Goal: Use online tool/utility

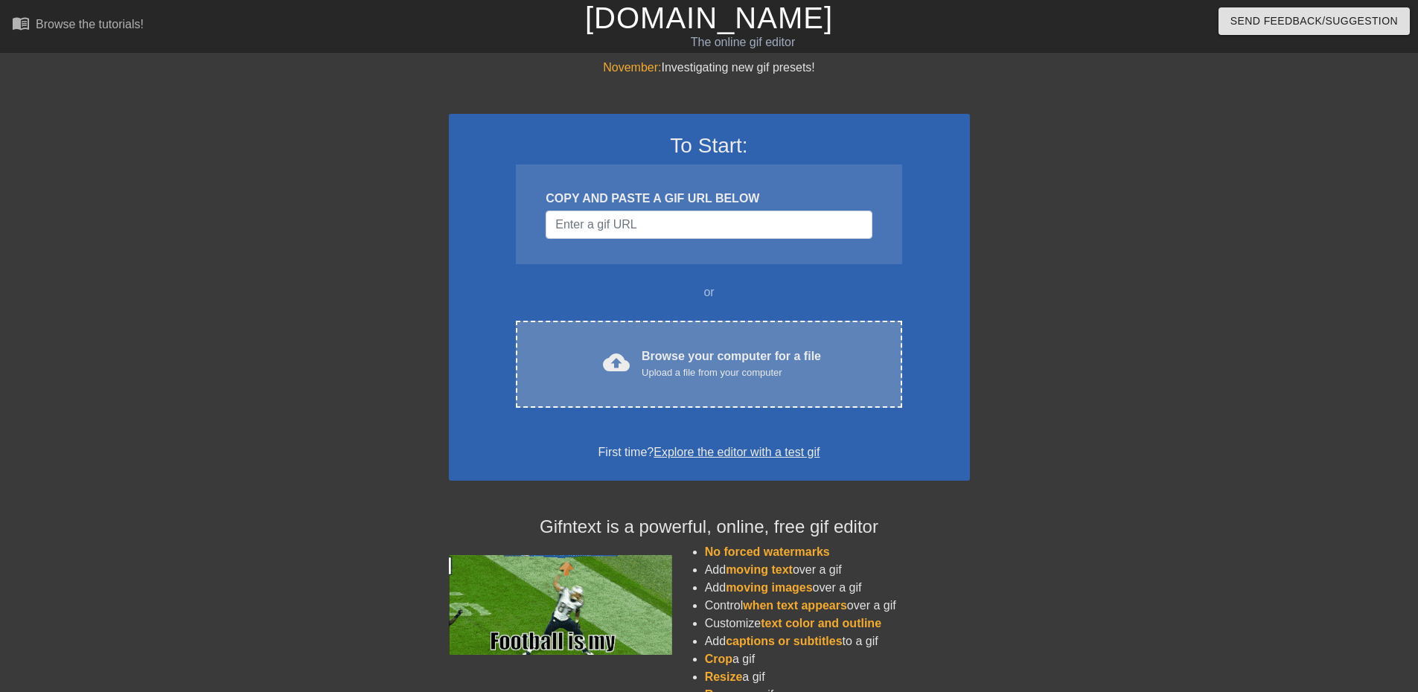
click at [807, 391] on div "cloud_upload Browse your computer for a file Upload a file from your computer C…" at bounding box center [709, 364] width 386 height 87
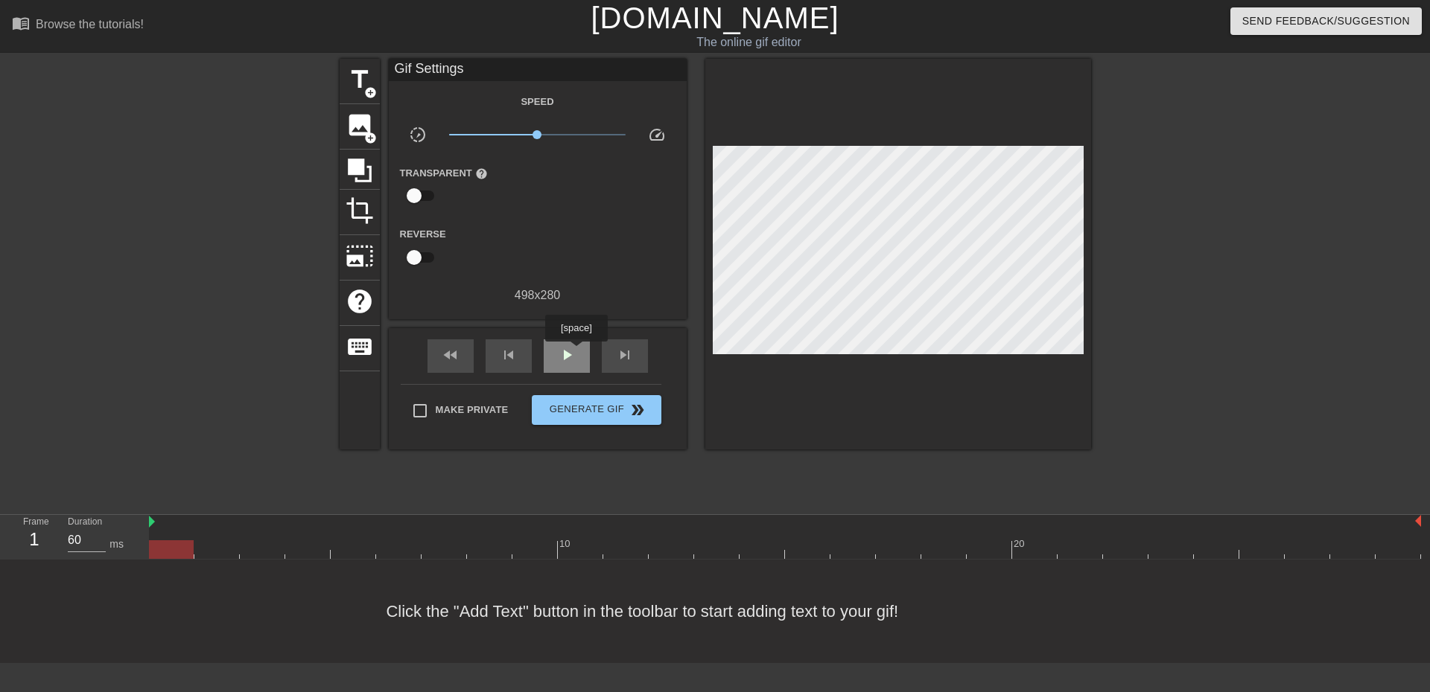
click at [576, 352] on div "play_arrow" at bounding box center [567, 357] width 46 height 34
click at [570, 355] on span "pause" at bounding box center [567, 355] width 18 height 18
click at [371, 86] on span "add_circle" at bounding box center [370, 92] width 13 height 13
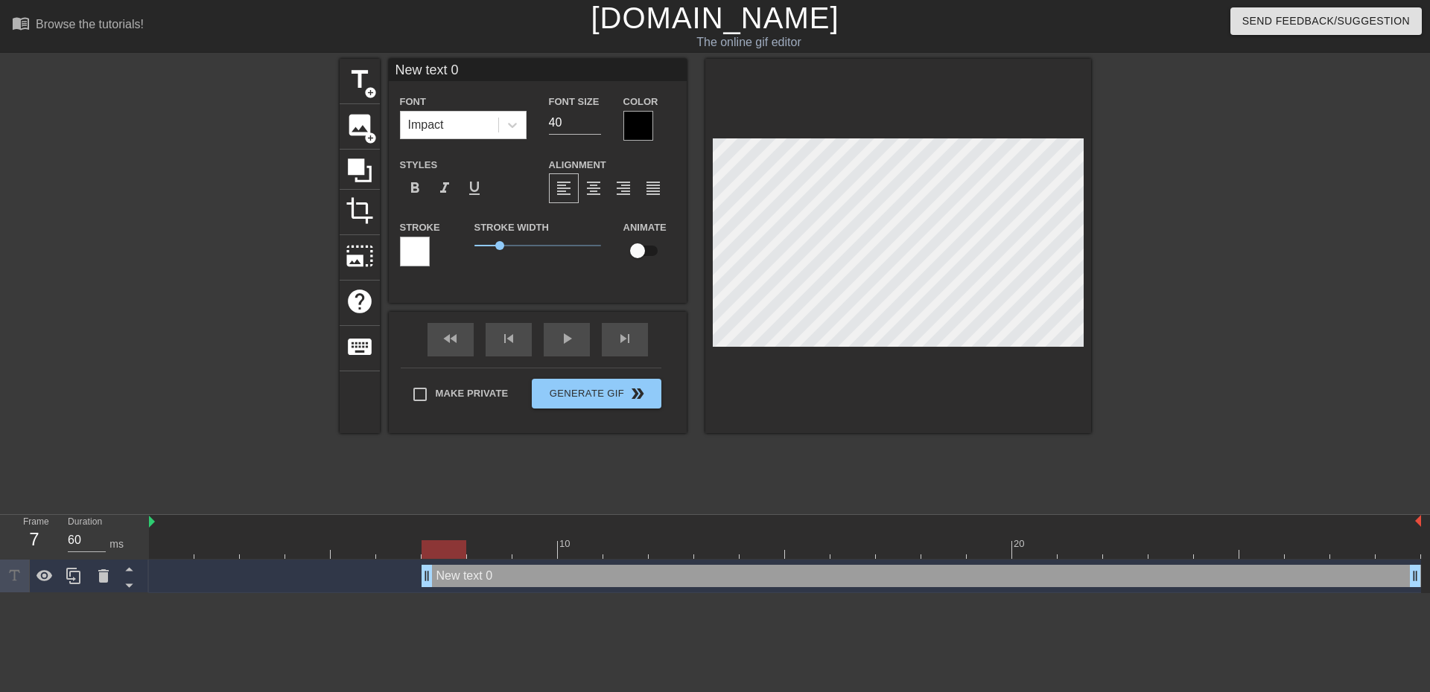
scroll to position [2, 4]
type input "2"
type textarea "2"
type input "2"
type textarea "2"
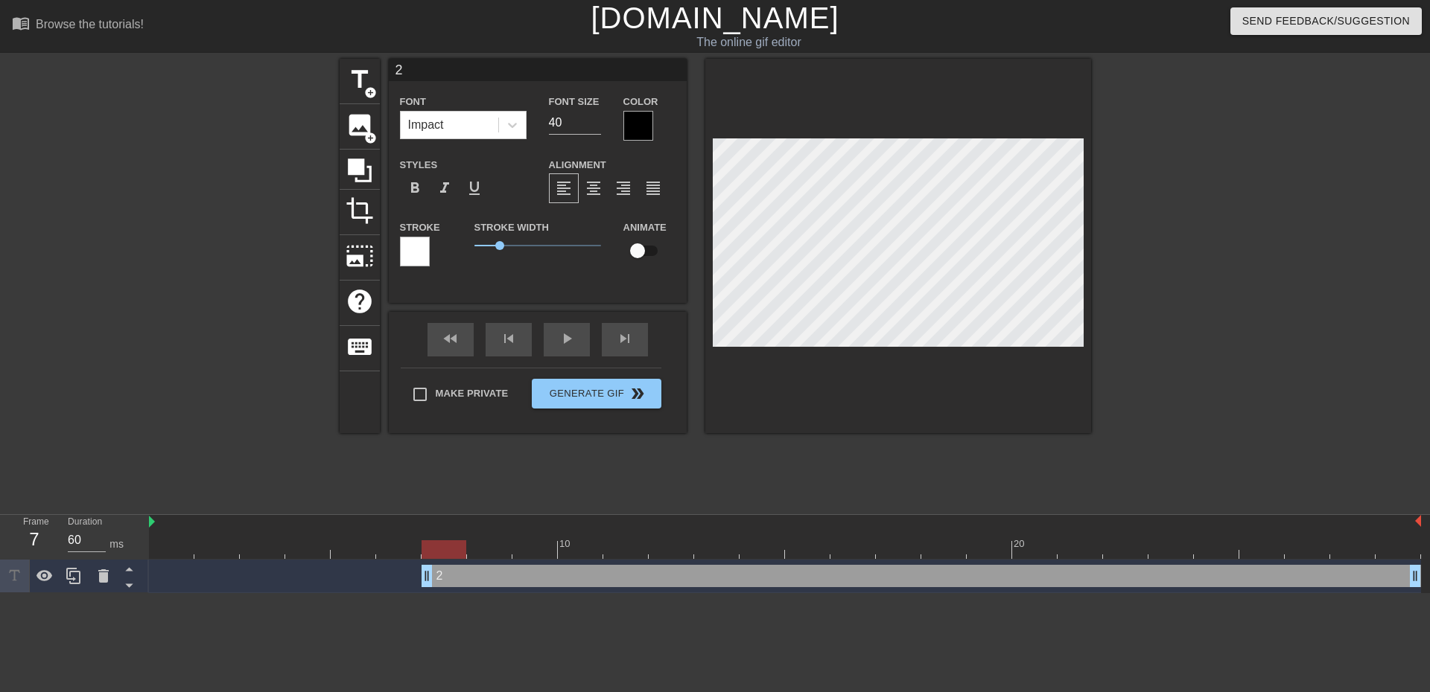
type input "2 m"
type textarea "2 m"
type input "2 mo"
type textarea "2 mo"
type input "2 mor"
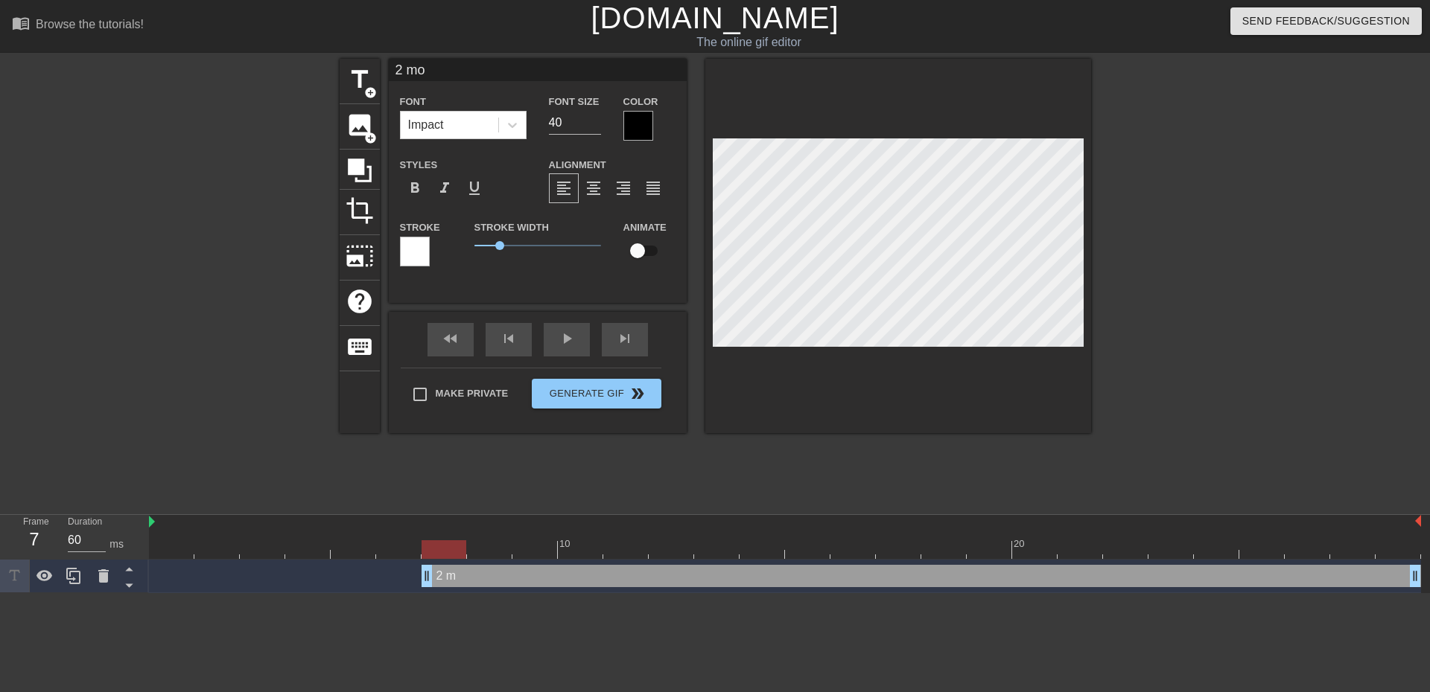
type textarea "2 mor"
type input "2 more"
type textarea "2 more"
type input "2 more"
type textarea "2 more"
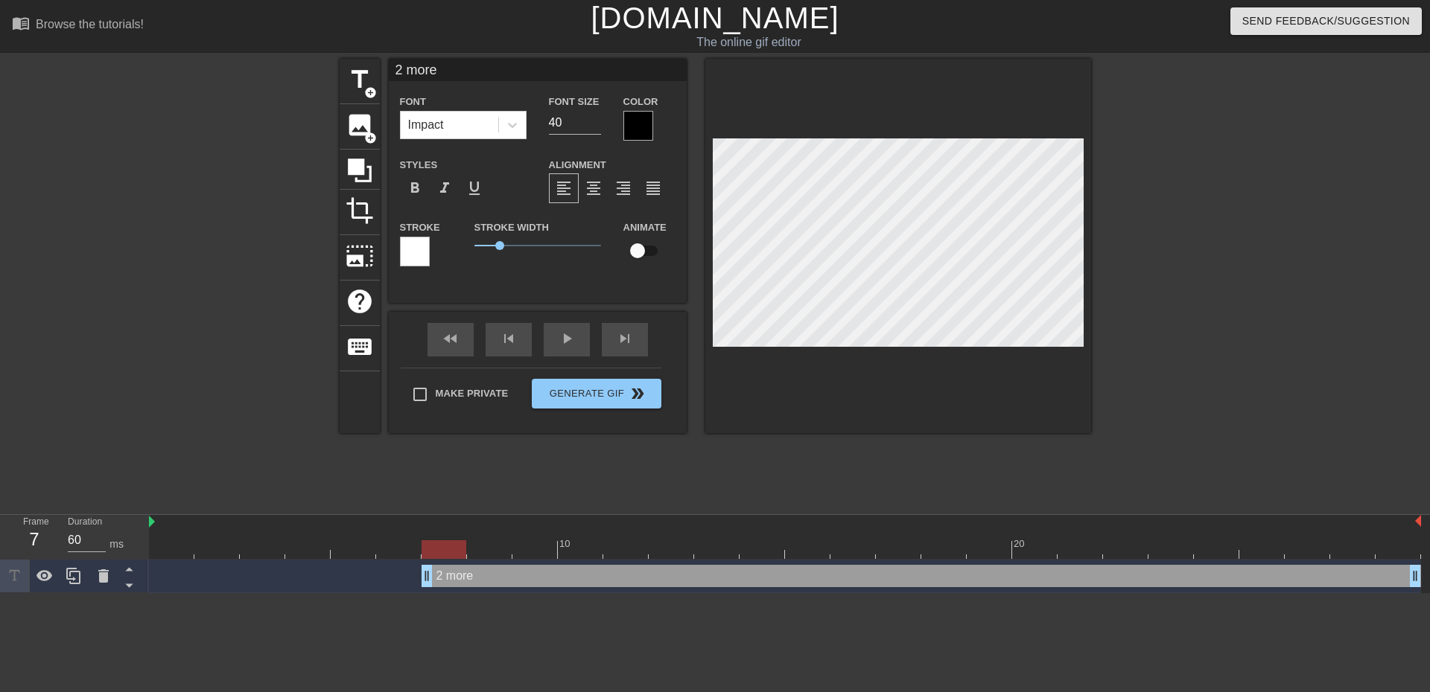
type input "2 more d"
type textarea "2 more d"
type input "2 more da"
type textarea "2 more da"
type input "2 more day"
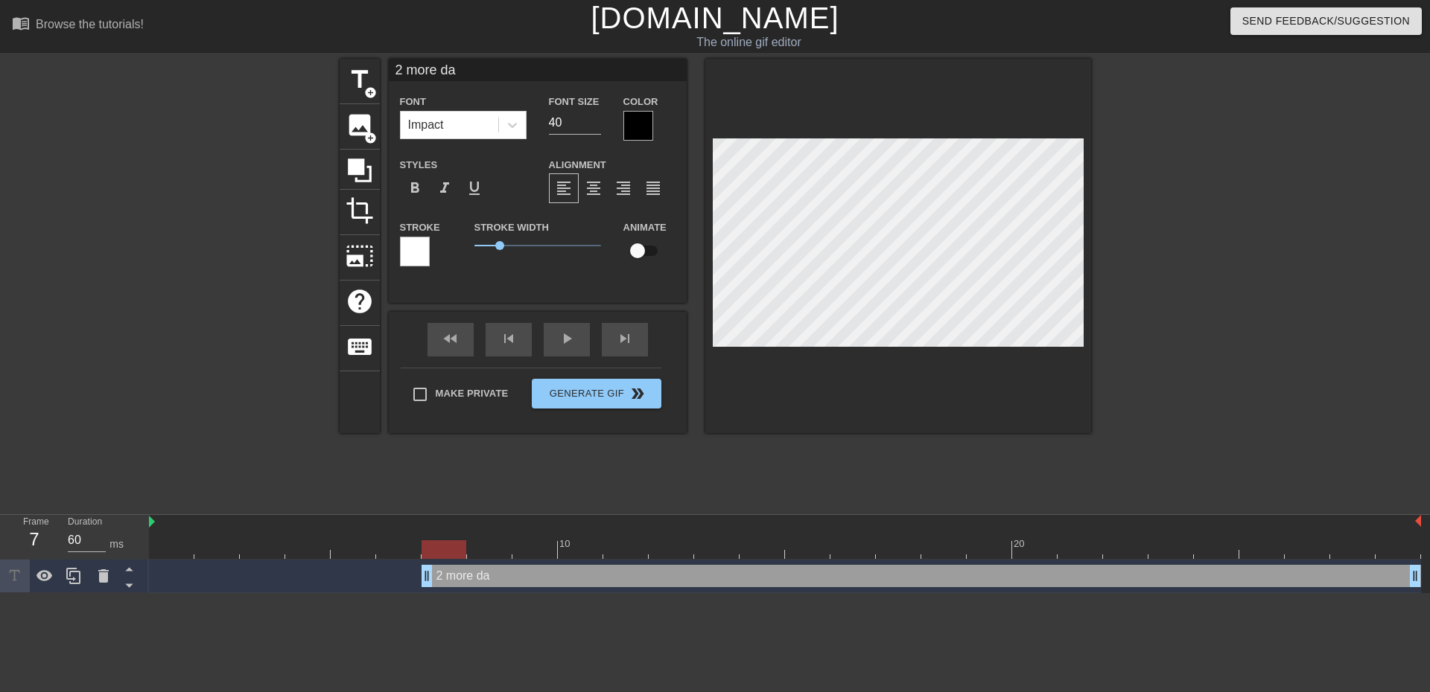
type textarea "2 more day"
type input "2 more days"
type textarea "2 more days"
type input "2 more days"
type textarea "2 more days"
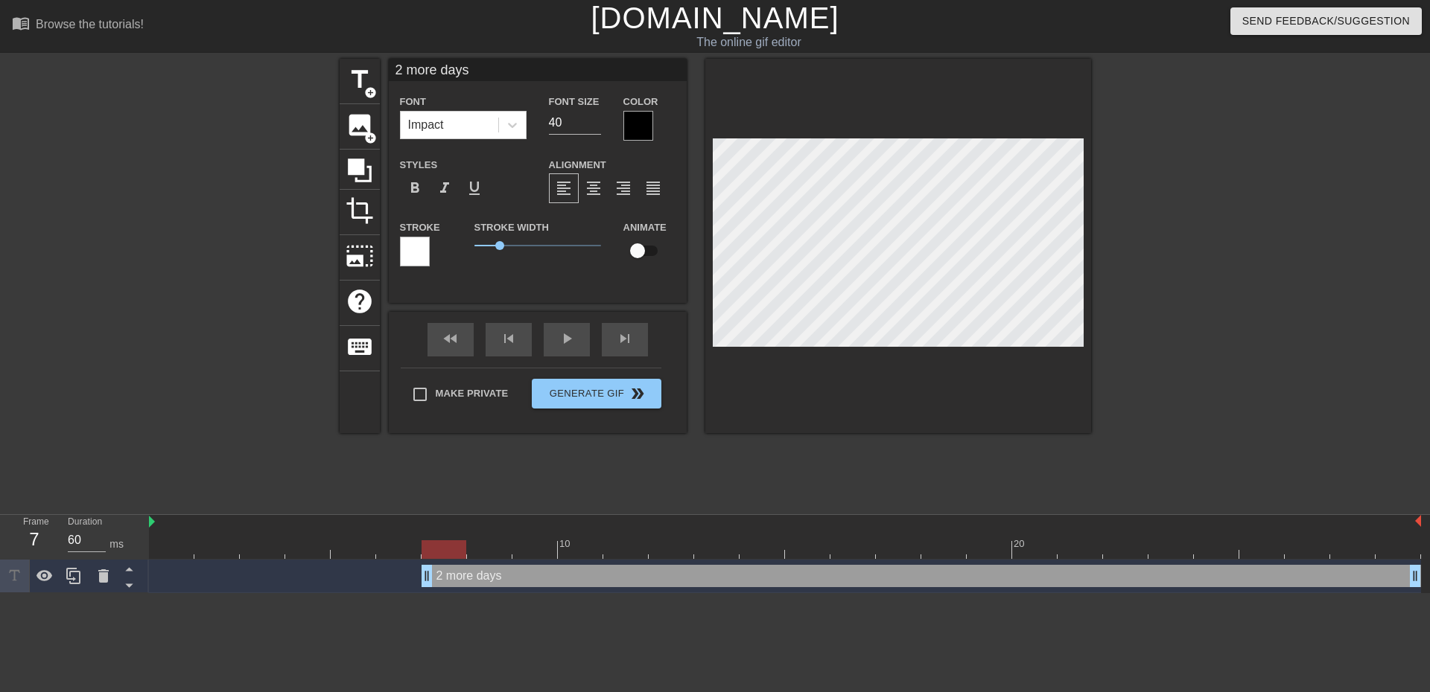
type input "2 more days u"
type textarea "2 more days u"
type input "2 more days un"
type textarea "2 more days un"
type input "2 more days unt"
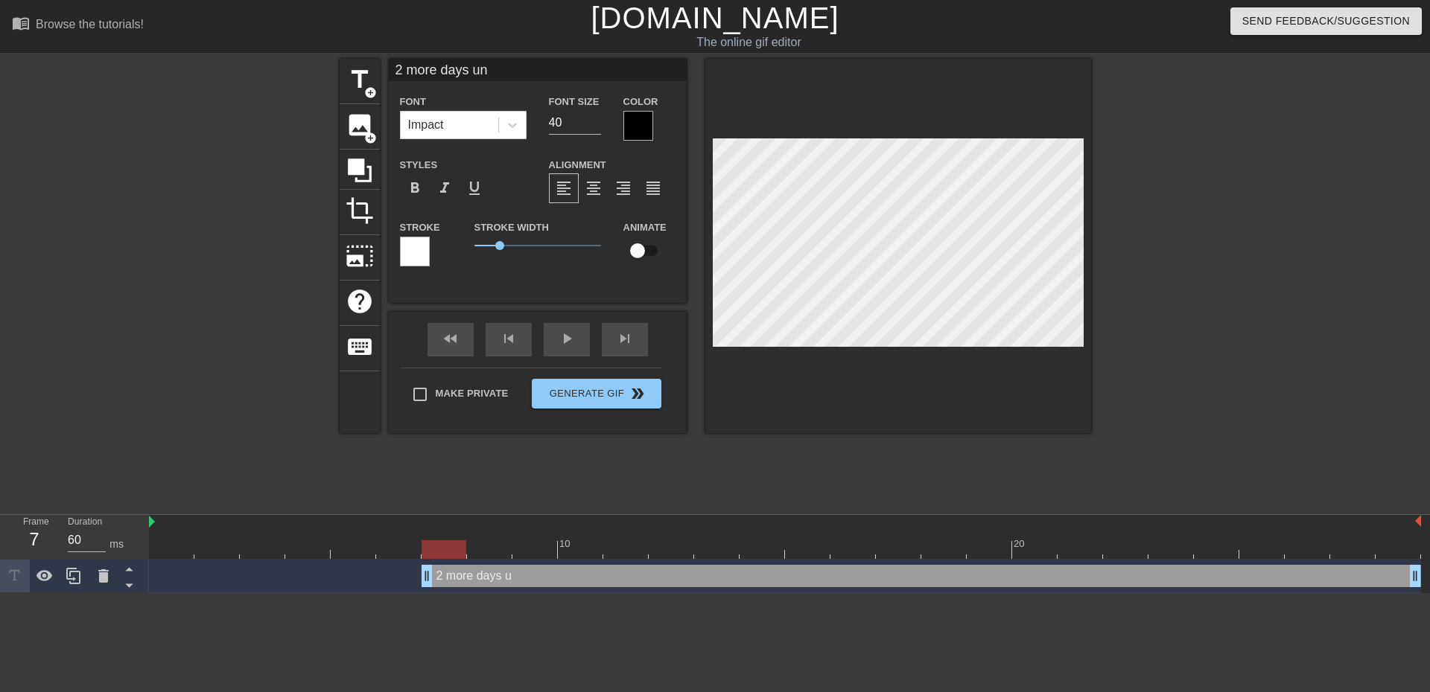
type textarea "2 more days unt"
type input "2 more days unti"
type textarea "2 more days unti"
type input "2 more days until"
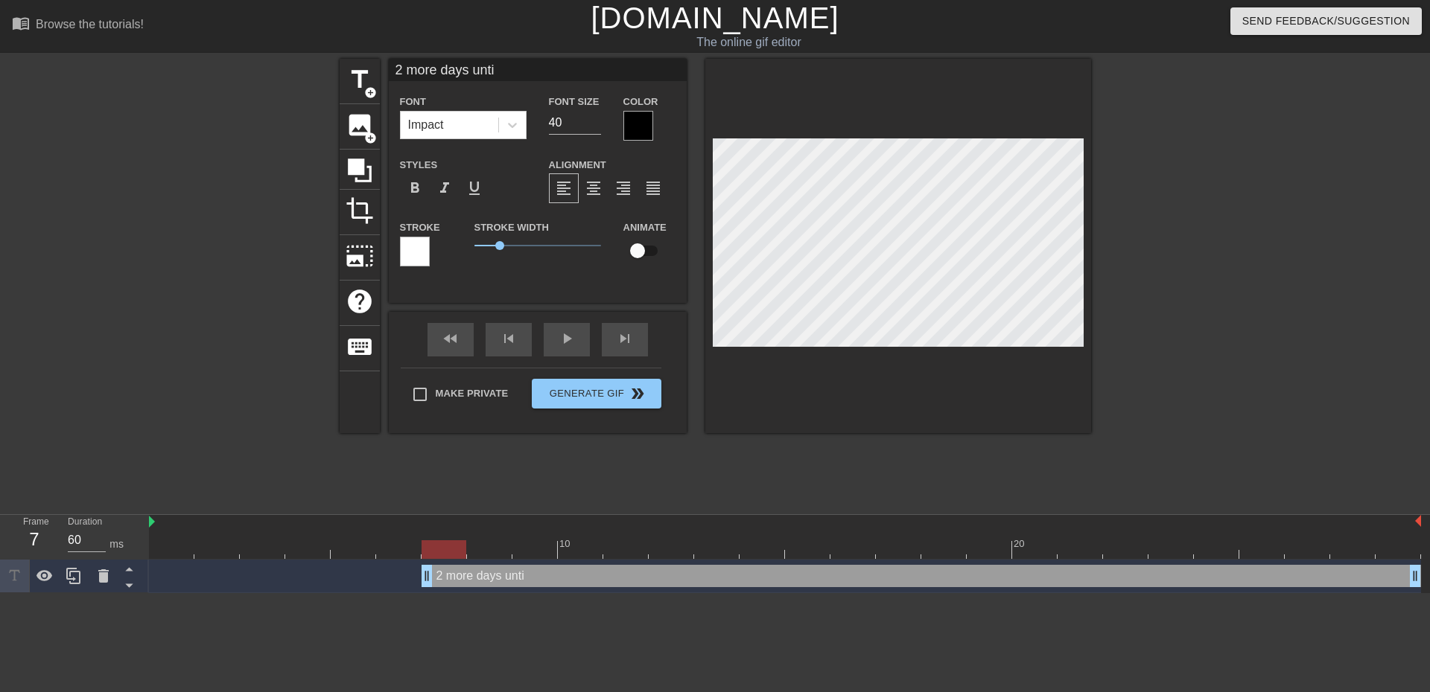
type textarea "2 more days until"
type input "2 more days until"
type textarea "2 more days until"
type input "2 more days until o"
type textarea "2 more days until o"
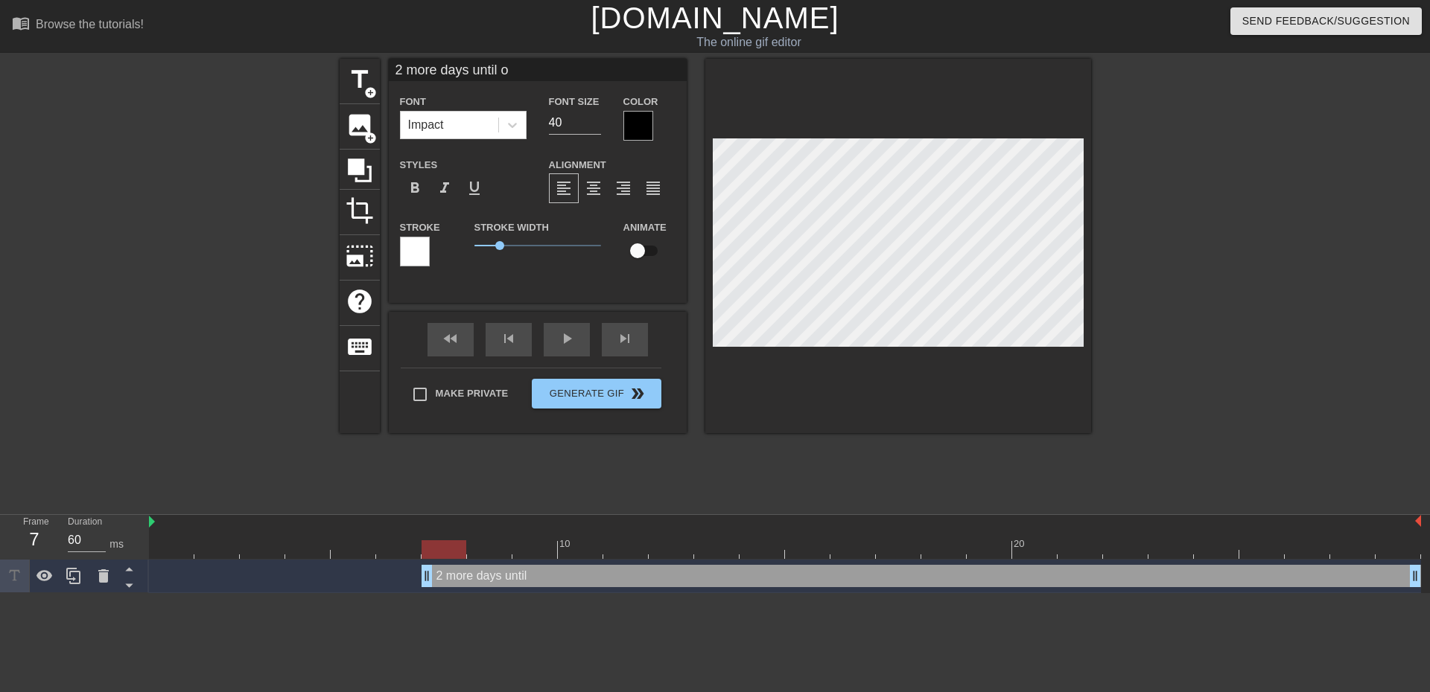
type input "2 more days until ou"
type textarea "2 more days until ou"
type input "2 more days until our"
type textarea "2 more days until our"
type input "2 more days until our"
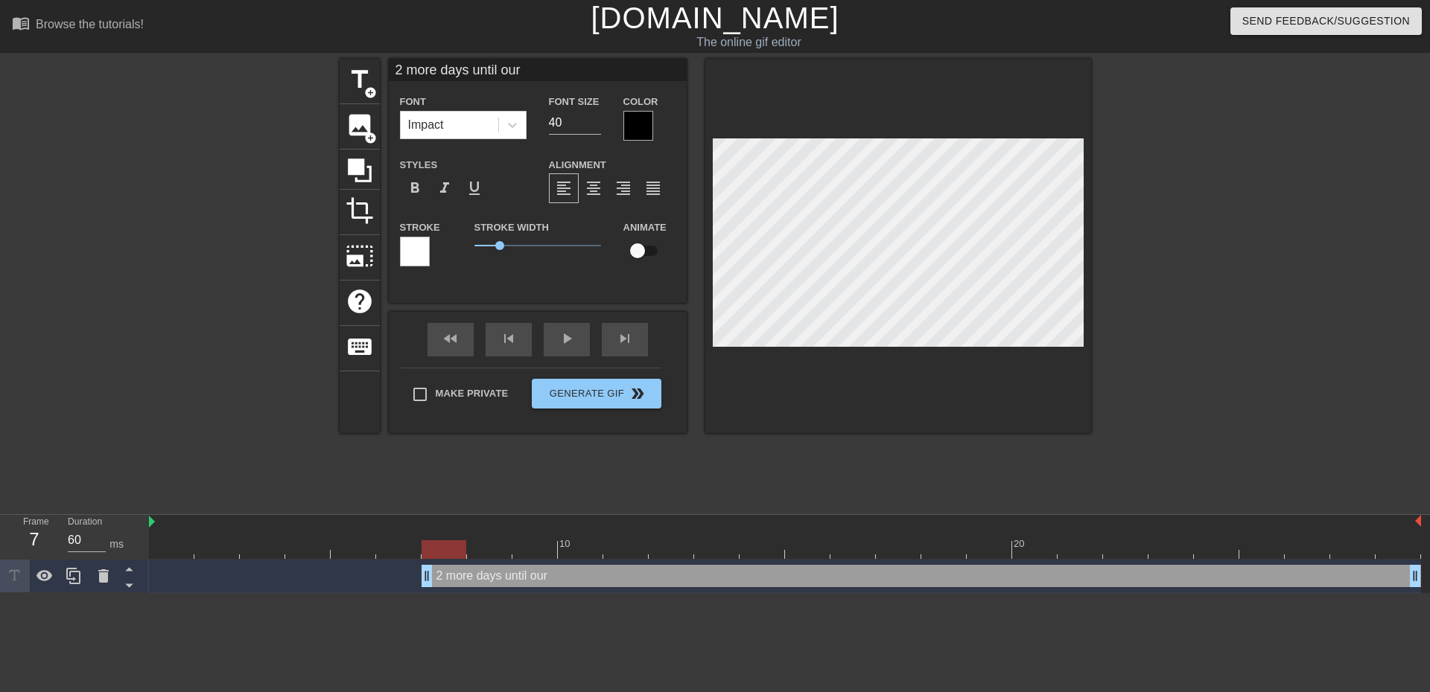
type textarea "2 more days until our"
type input "2 more days until our s"
type textarea "2 more days until our s"
type input "2 more days until our sh"
type textarea "2 more days until our sh"
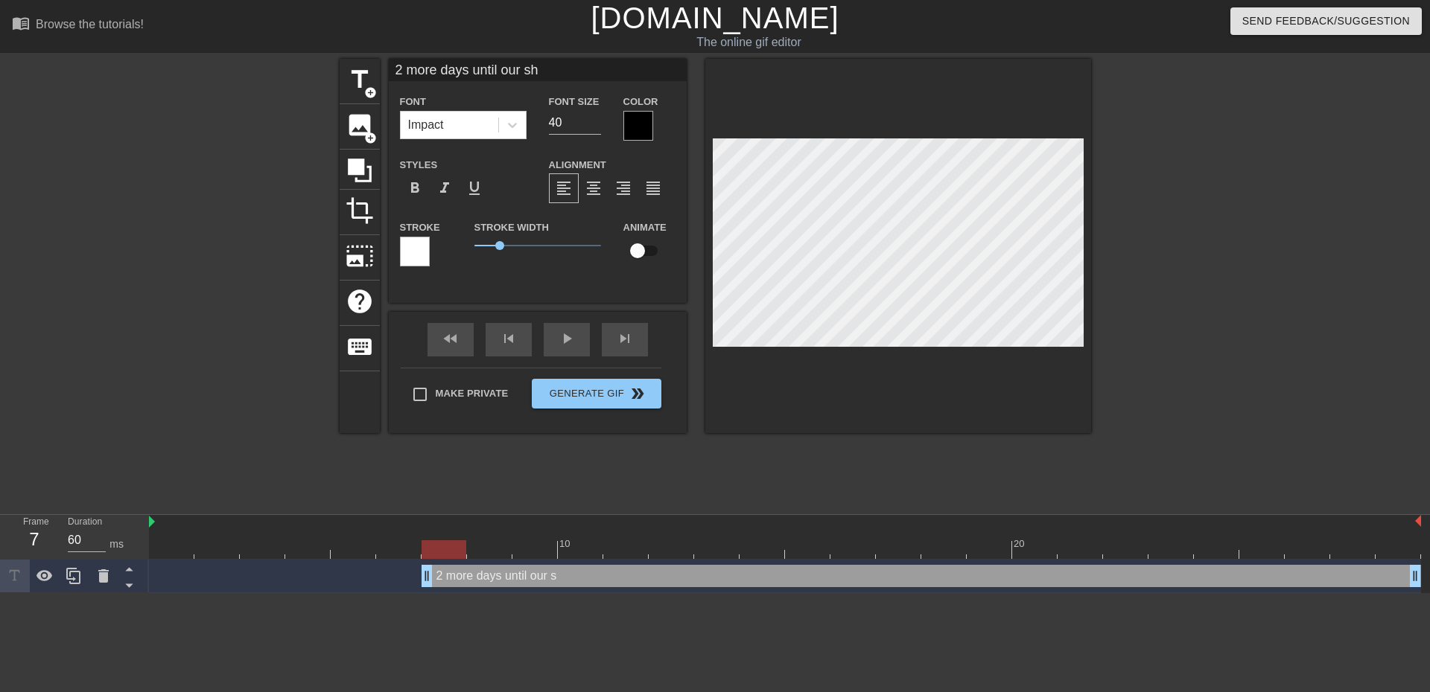
type input "2 more days until our shi"
type textarea "2 more days until our shi"
type input "2 more days until our shie"
type textarea "2 more days until our shie"
type input "2 more days until our [PERSON_NAME]"
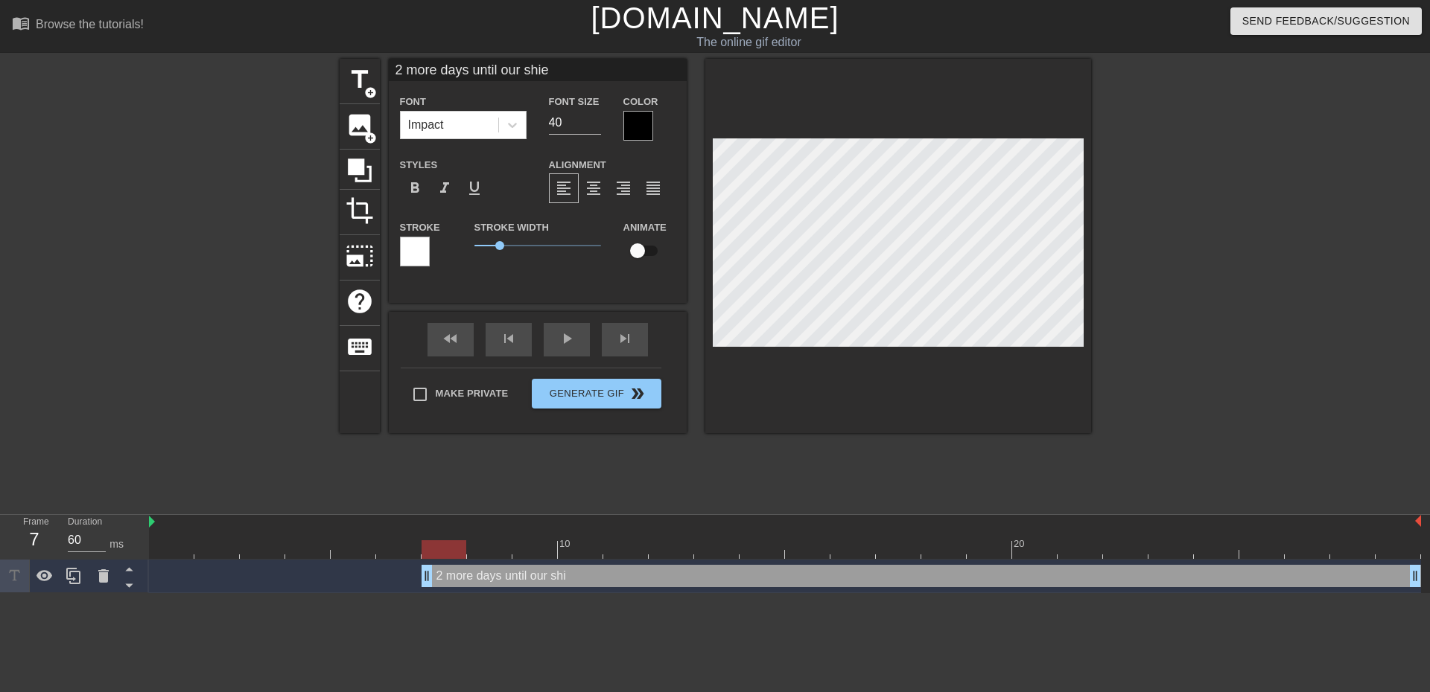
type textarea "2 more days until our [PERSON_NAME]"
type input "2 more days until our shield"
type textarea "2 more days until our shield"
type input "2 more days until our [PERSON_NAME]"
type textarea "2 more days until our [PERSON_NAME]"
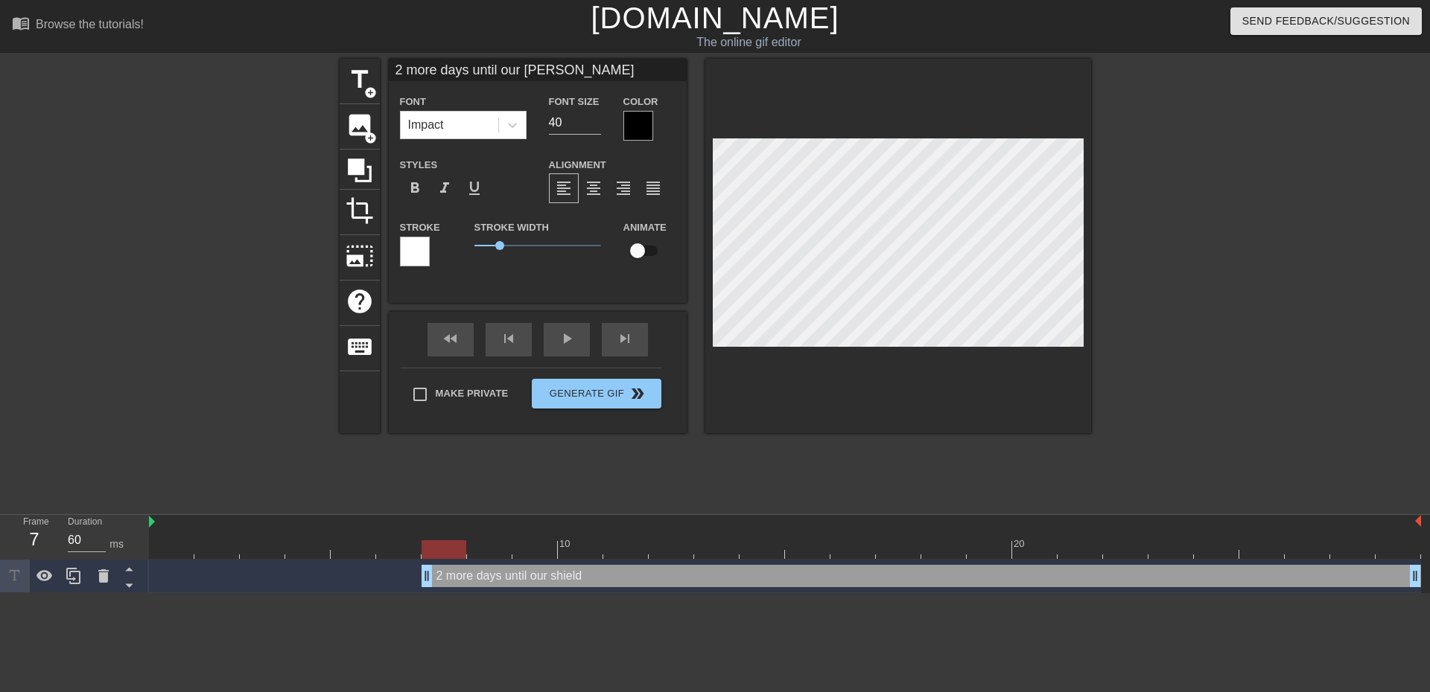
type input "2 more days until our [PERSON_NAME]"
type textarea "2 more days until our [PERSON_NAME]"
type input "2 more days until our [PERSON_NAME] d"
type textarea "2 more days until our [PERSON_NAME] d"
type input "2 more days until our [PERSON_NAME] dr"
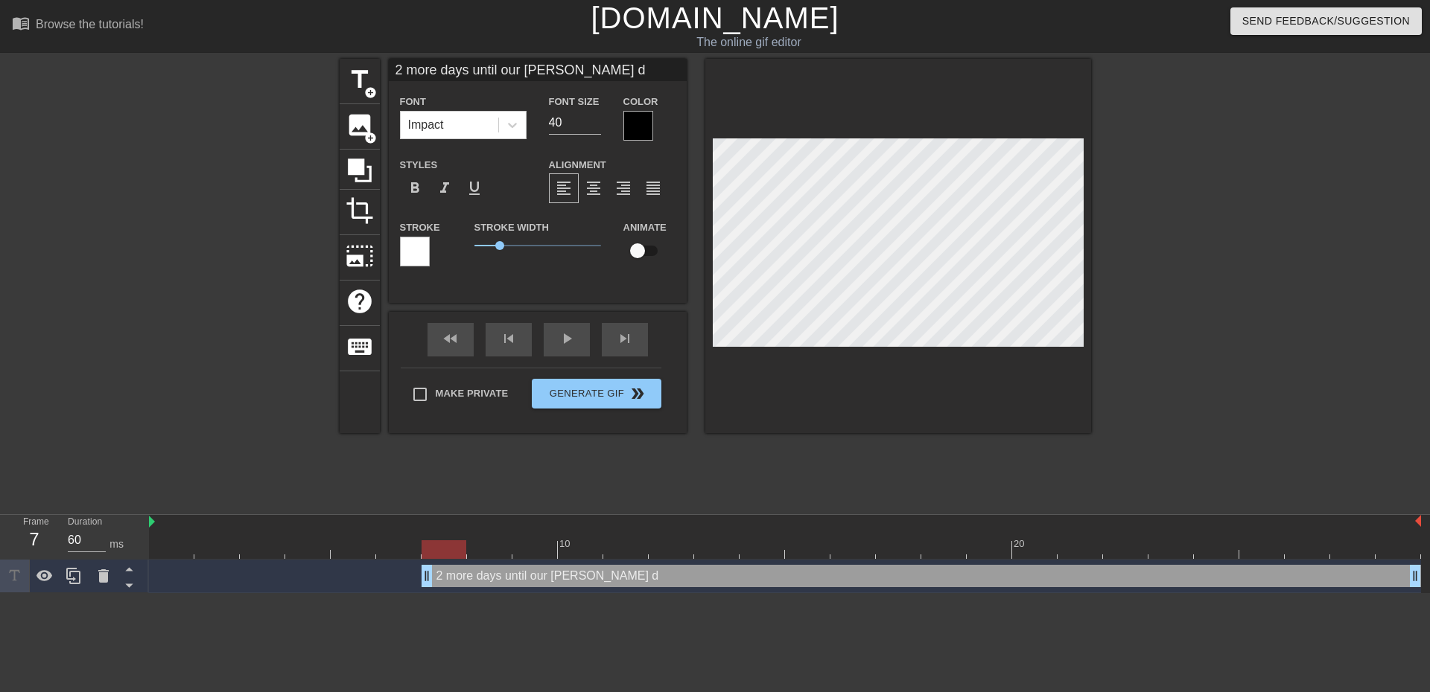
type textarea "2 more days until our [PERSON_NAME] dr"
type input "2 more days until our [PERSON_NAME] dro"
type textarea "2 more days until our [PERSON_NAME] dro"
type input "2 more days until our [PERSON_NAME] drop"
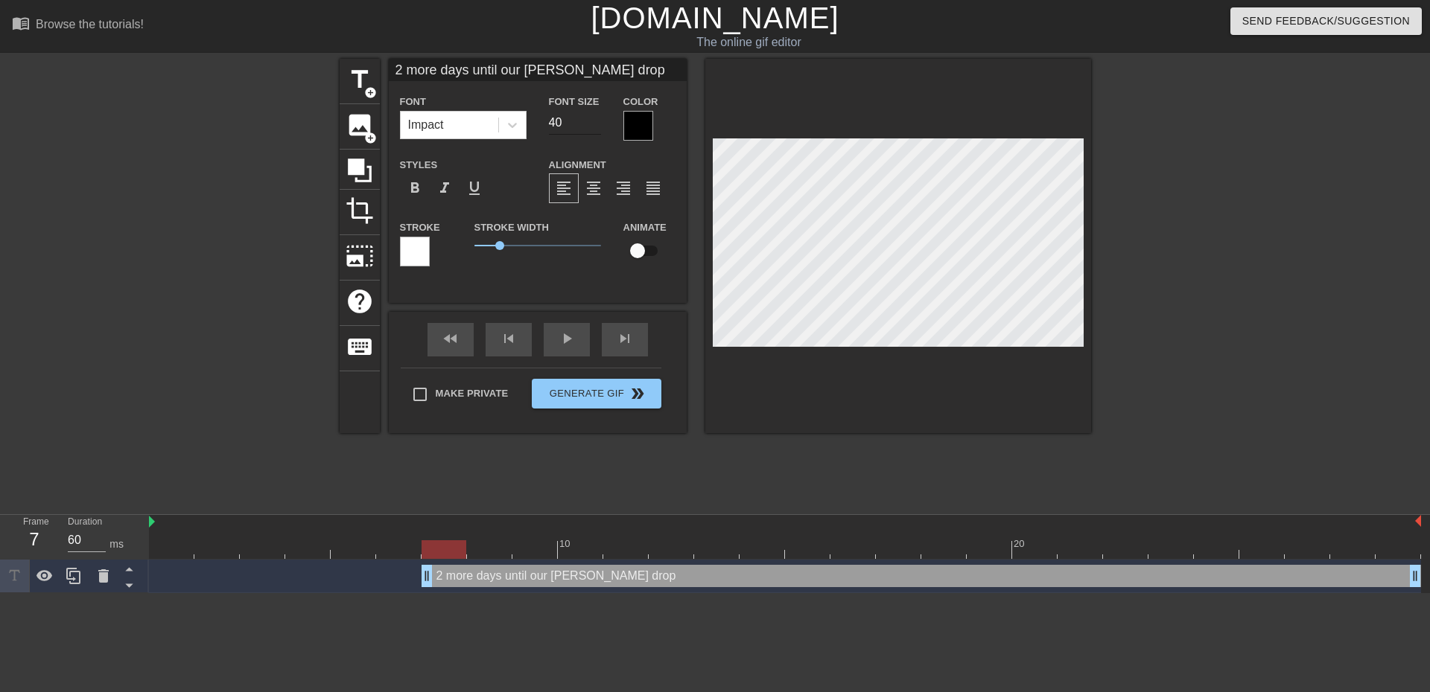
type textarea "2 more days until our [PERSON_NAME] drop"
click at [595, 127] on input "39" at bounding box center [575, 123] width 52 height 24
click at [595, 127] on input "38" at bounding box center [575, 123] width 52 height 24
click at [595, 127] on input "37" at bounding box center [575, 123] width 52 height 24
click at [595, 127] on input "36" at bounding box center [575, 123] width 52 height 24
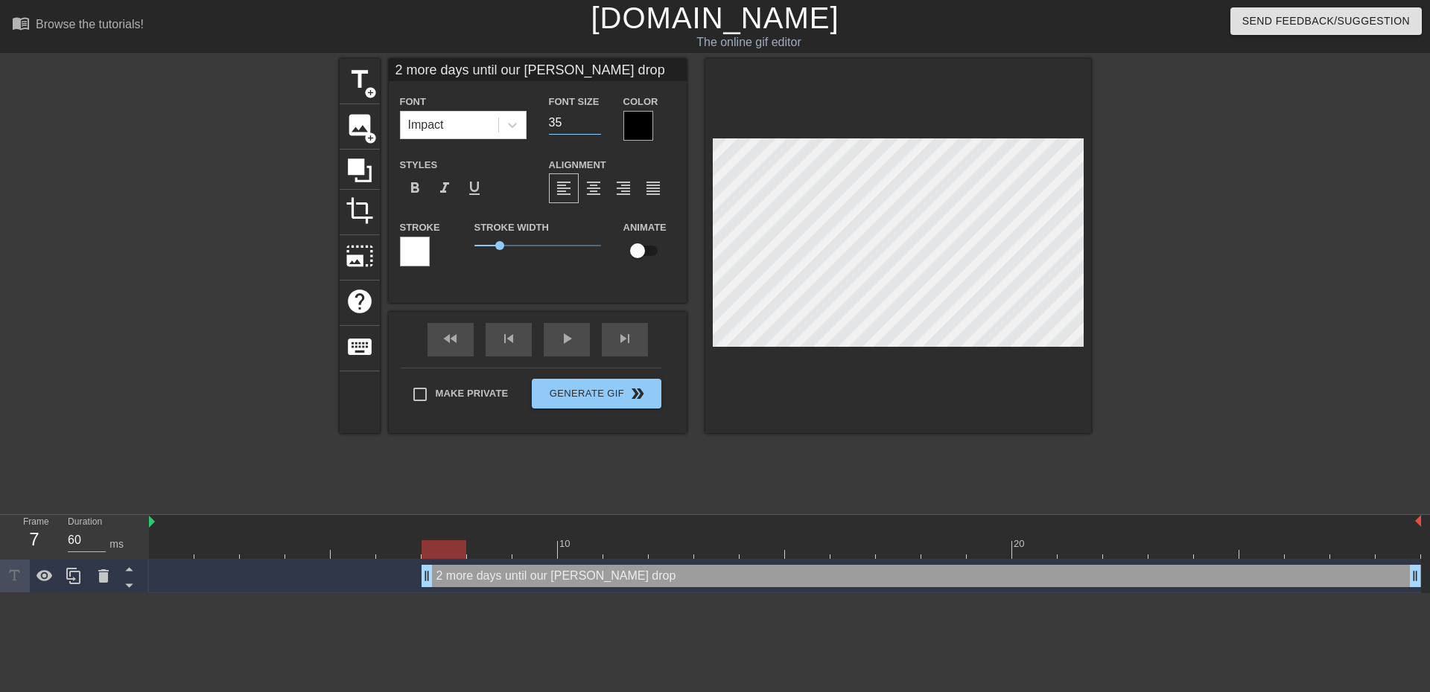
click at [595, 127] on input "35" at bounding box center [575, 123] width 52 height 24
click at [595, 127] on input "34" at bounding box center [575, 123] width 52 height 24
type input "33"
click at [595, 127] on input "33" at bounding box center [575, 123] width 52 height 24
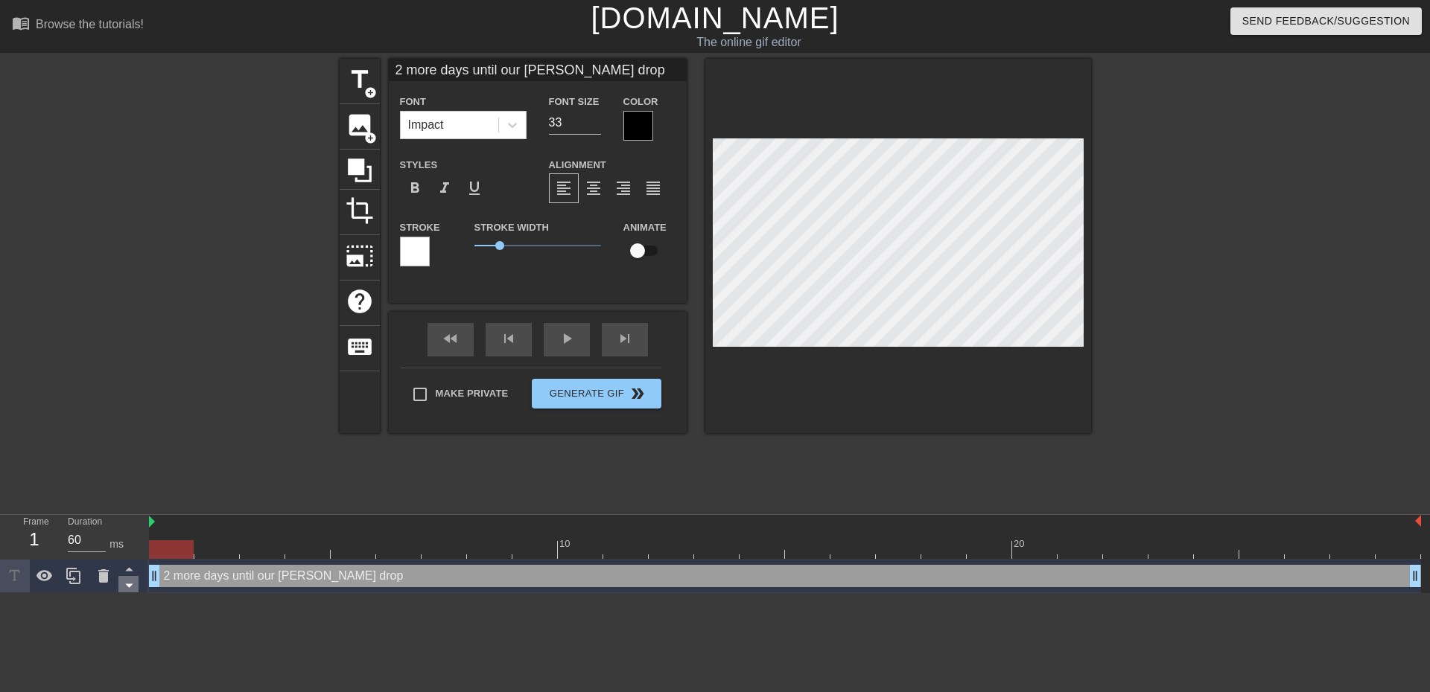
drag, startPoint x: 424, startPoint y: 579, endPoint x: 119, endPoint y: 593, distance: 305.6
click at [119, 593] on div "Frame 1 Duration 60 ms 10 20 2 more days until our [PERSON_NAME] drop drag_hand…" at bounding box center [715, 554] width 1430 height 78
click at [566, 339] on div "play_arrow" at bounding box center [567, 340] width 46 height 34
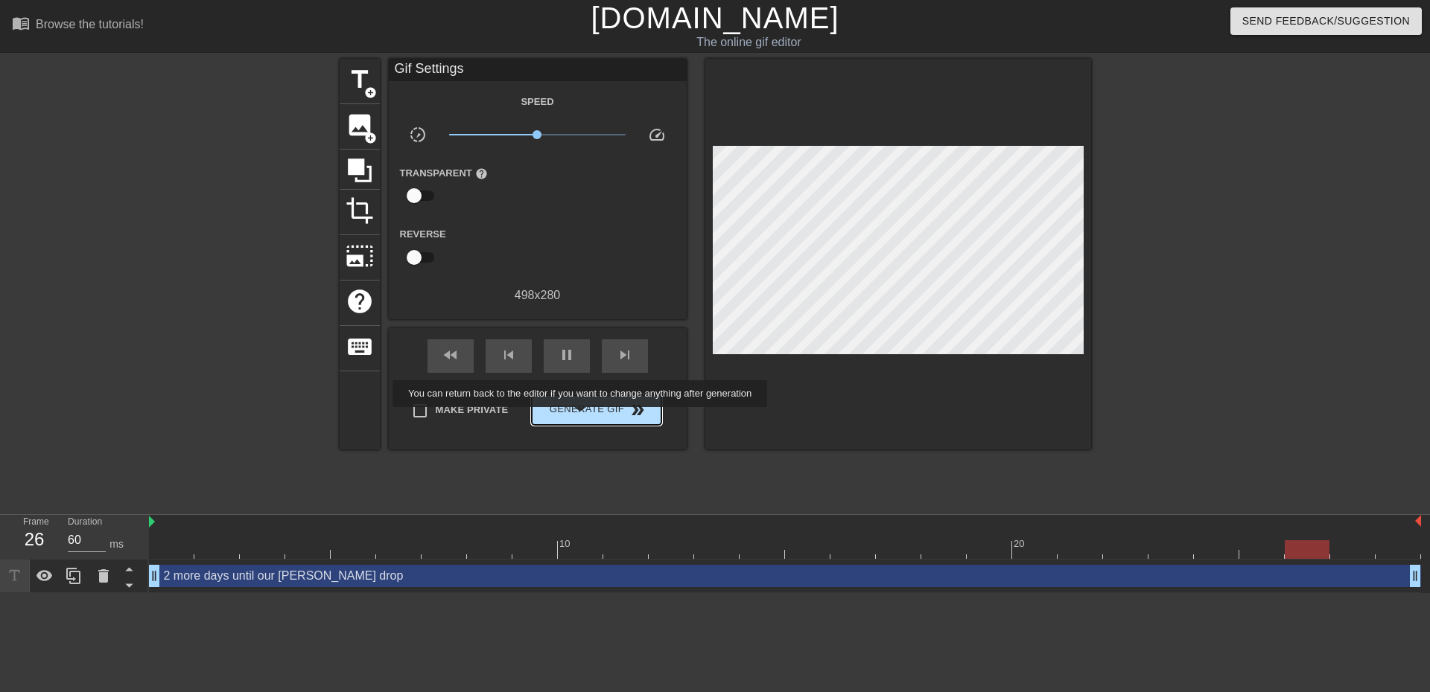
click at [582, 418] on button "Generate Gif double_arrow" at bounding box center [596, 410] width 129 height 30
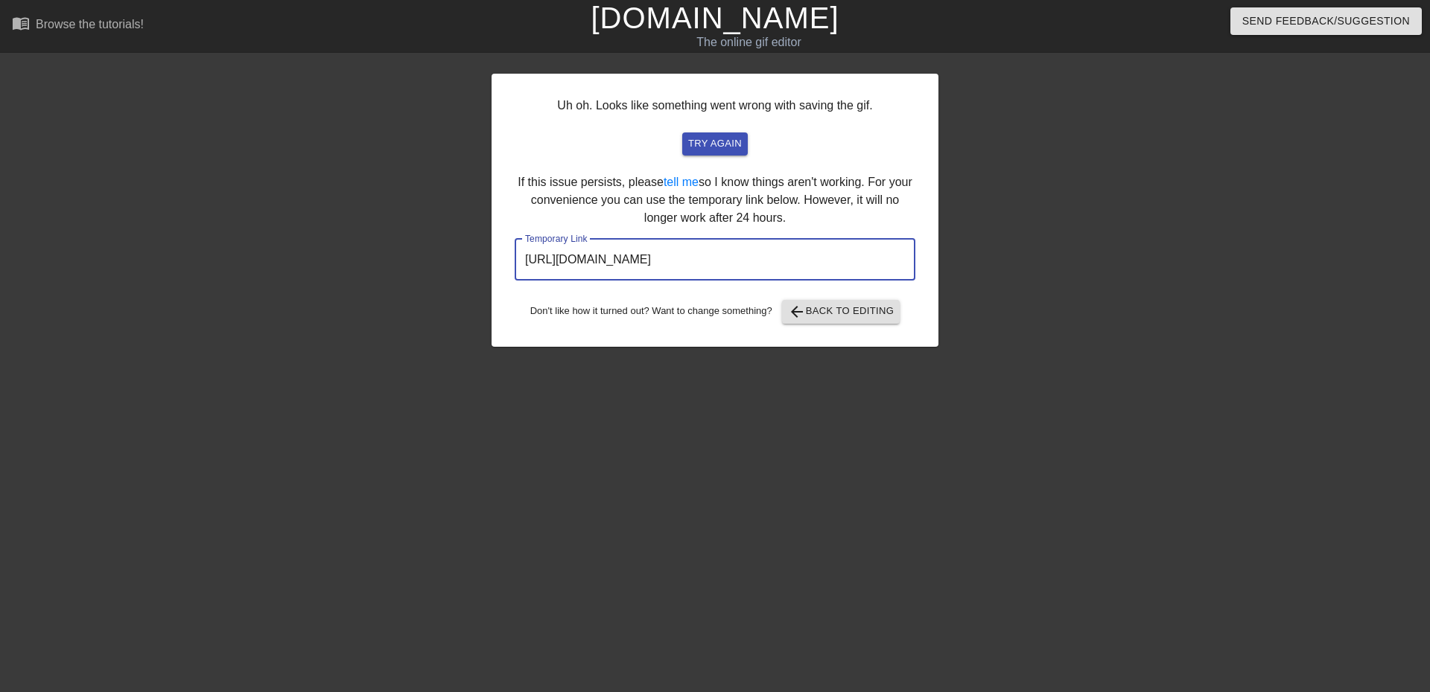
click at [692, 257] on input "[URL][DOMAIN_NAME]" at bounding box center [715, 260] width 401 height 42
